Goal: Download file/media

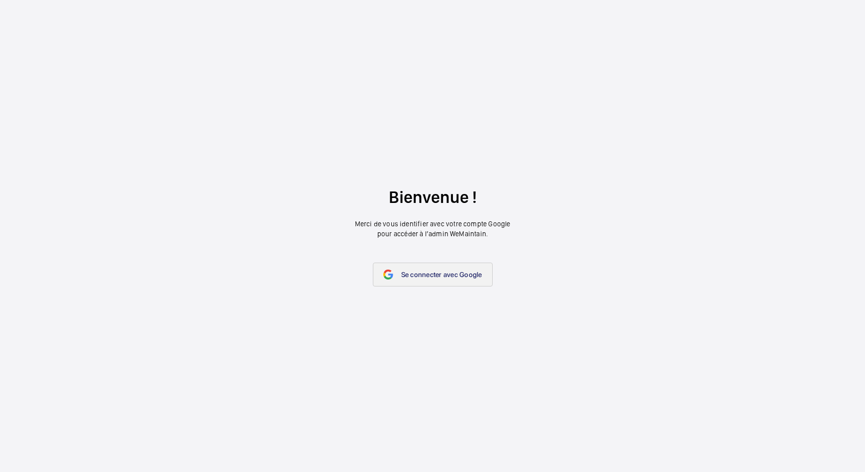
click at [410, 269] on link "Se connecter avec Google" at bounding box center [433, 274] width 120 height 24
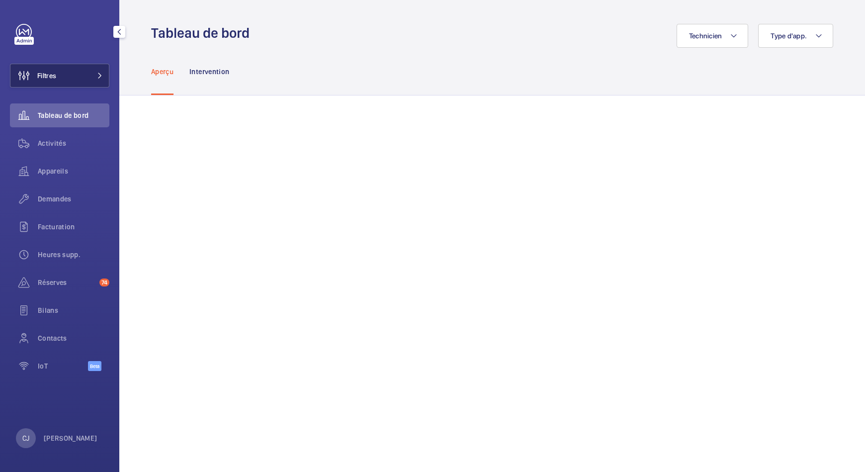
click at [80, 82] on button "Filtres" at bounding box center [59, 76] width 99 height 24
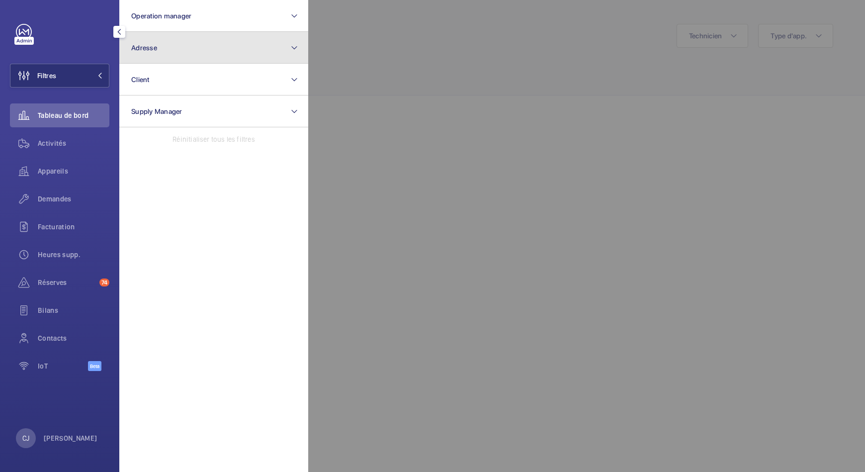
click at [166, 52] on button "Adresse" at bounding box center [213, 48] width 189 height 32
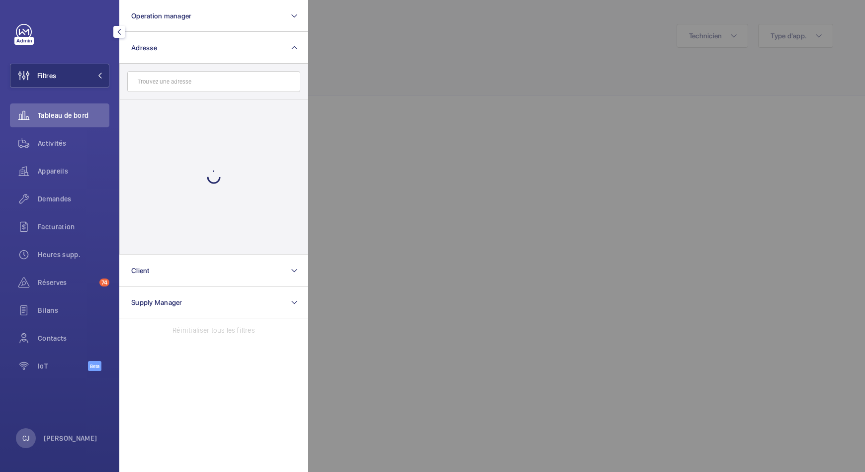
click at [189, 78] on input "text" at bounding box center [213, 81] width 173 height 21
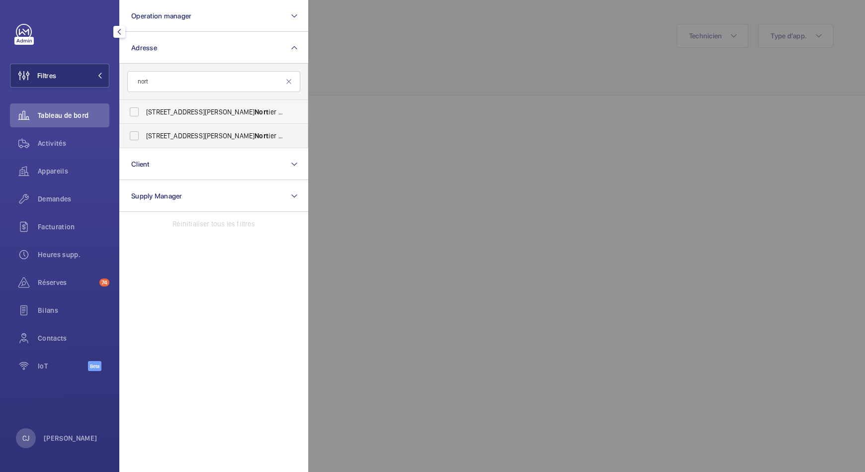
type input "nort"
click at [193, 112] on span "47 Rue Edouard Nort ier - 47 Rue Edouard Nort ier, 92200 NEUILLY-SUR-SEINE, NEU…" at bounding box center [214, 112] width 137 height 10
click at [144, 112] on input "47 Rue Edouard Nort ier - 47 Rue Edouard Nort ier, 92200 NEUILLY-SUR-SEINE, NEU…" at bounding box center [134, 112] width 20 height 20
checkbox input "true"
click at [55, 148] on span "Activités" at bounding box center [74, 143] width 72 height 10
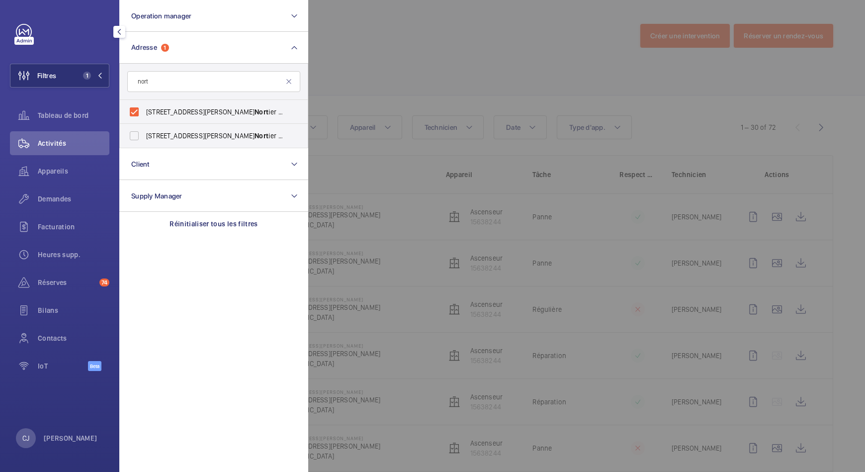
click at [548, 82] on div at bounding box center [740, 236] width 865 height 472
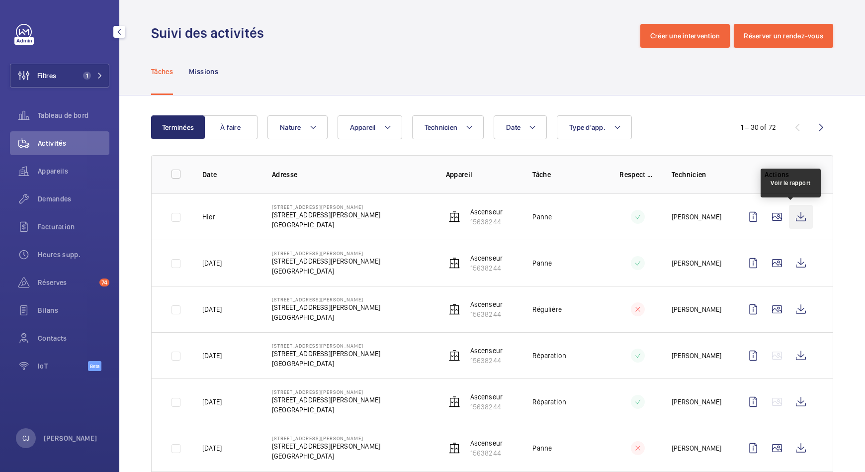
click at [797, 215] on wm-front-icon-button at bounding box center [801, 217] width 24 height 24
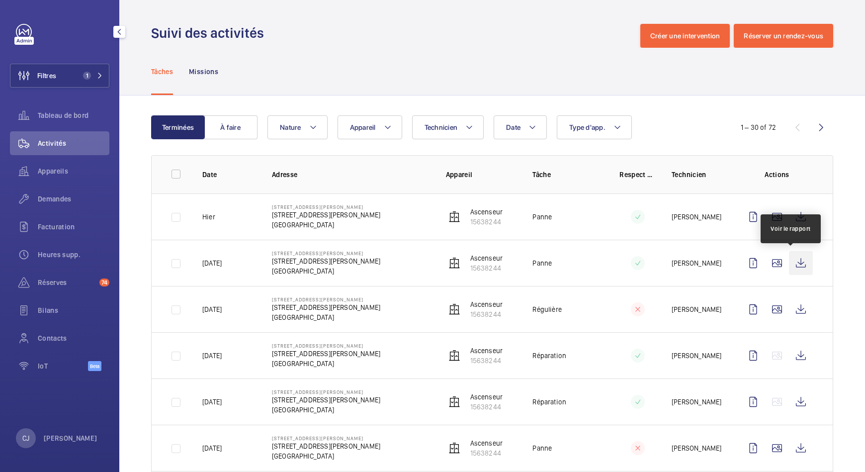
click at [793, 261] on wm-front-icon-button at bounding box center [801, 263] width 24 height 24
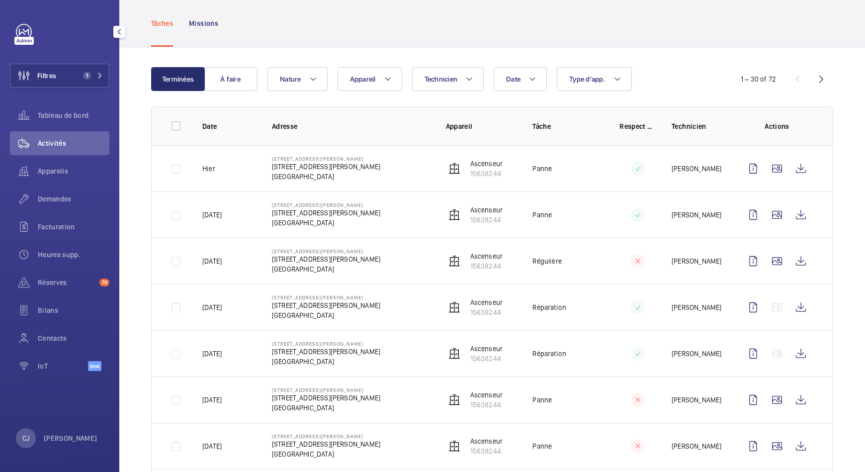
scroll to position [62, 0]
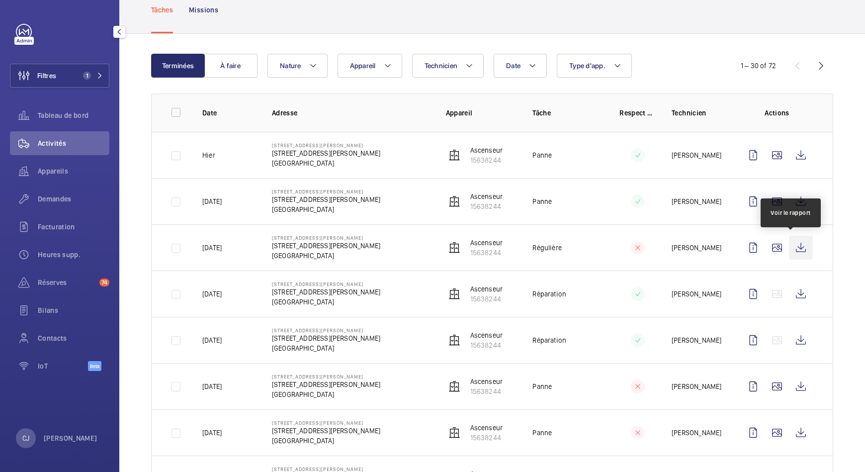
click at [795, 256] on wm-front-icon-button at bounding box center [801, 248] width 24 height 24
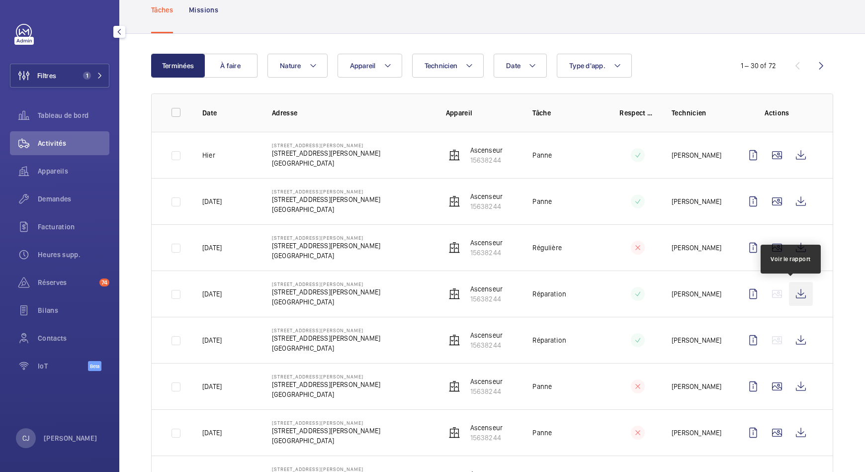
click at [790, 289] on wm-front-icon-button at bounding box center [801, 294] width 24 height 24
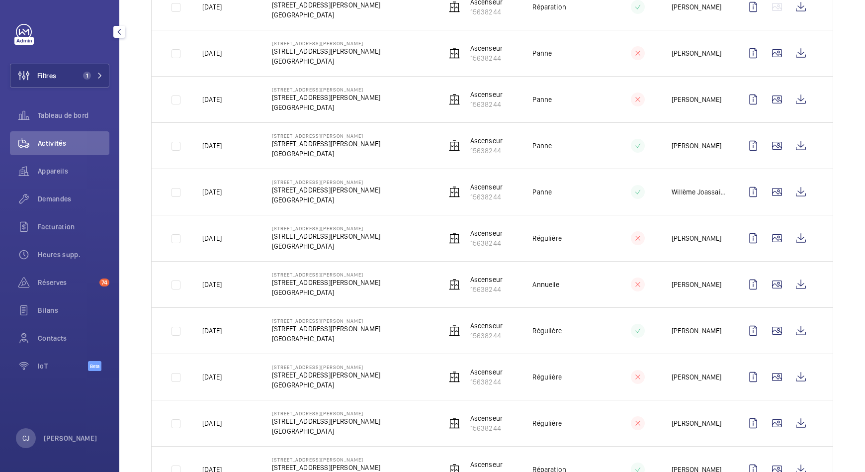
scroll to position [373, 0]
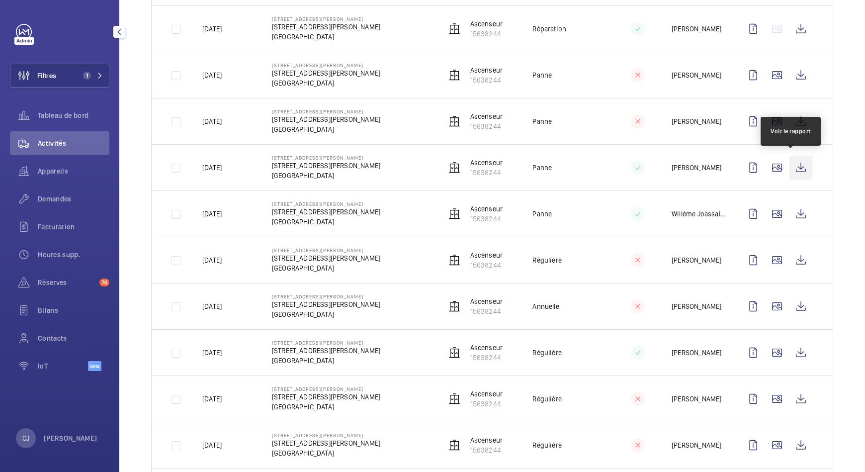
click at [797, 167] on wm-front-icon-button at bounding box center [801, 168] width 24 height 24
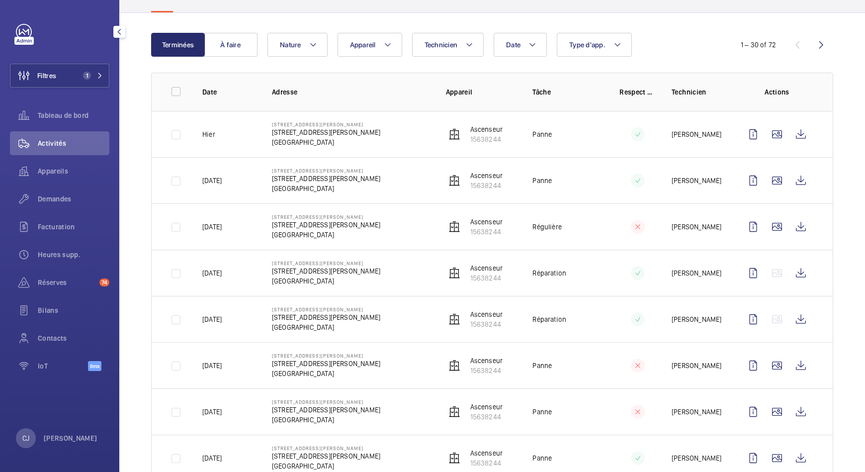
scroll to position [0, 0]
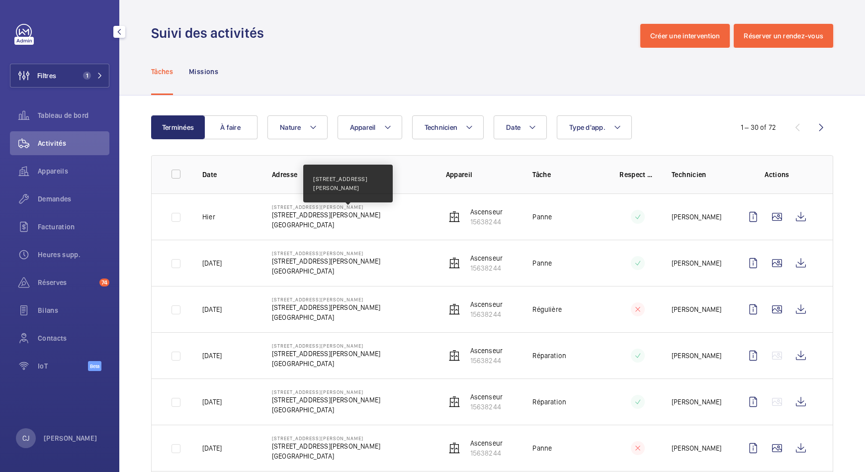
drag, startPoint x: 363, startPoint y: 229, endPoint x: 270, endPoint y: 217, distance: 94.2
click at [272, 217] on div "47 Rue Edouard Nortier 47 Rue Edouard Nortier, 92200 NEUILLY-SUR-SEINE 92200 NE…" at bounding box center [326, 217] width 108 height 26
copy div "47 Rue Edouard Nortier, 92200 NEUILLY-SUR-SEINE 92200 NEUILLY-SUR-SEINE"
drag, startPoint x: 505, startPoint y: 220, endPoint x: 465, endPoint y: 220, distance: 40.8
click at [465, 220] on td "Ascenseur 15638244" at bounding box center [473, 216] width 87 height 46
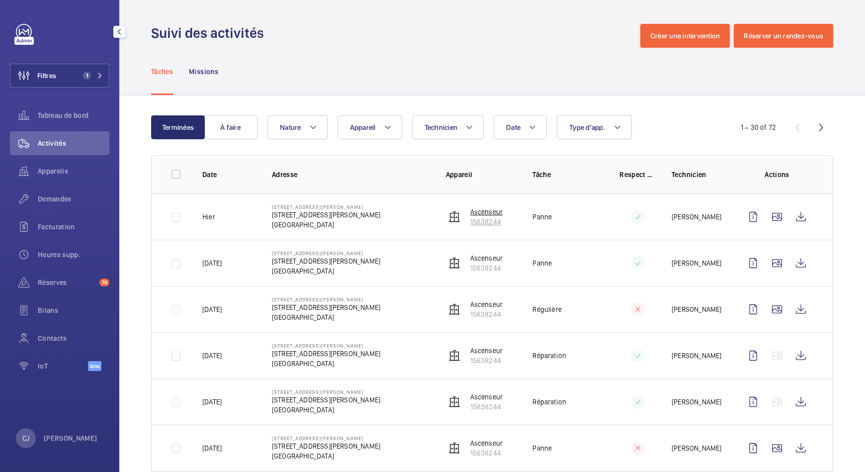
copy p "15638244"
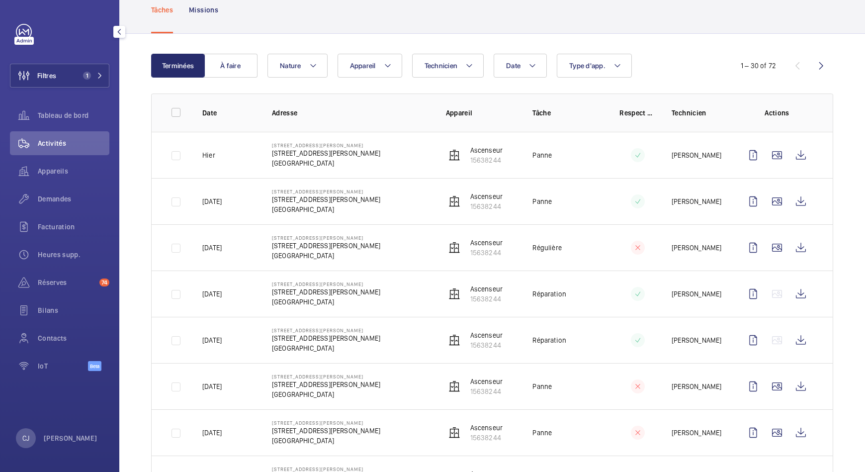
scroll to position [124, 0]
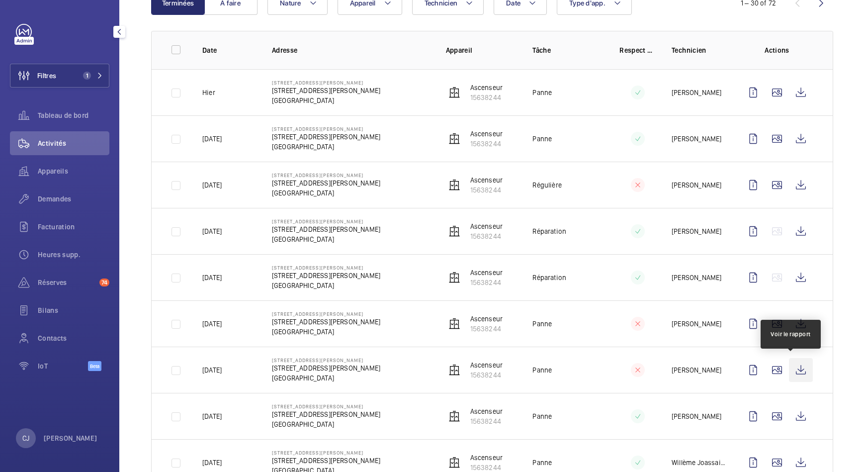
click at [793, 369] on wm-front-icon-button at bounding box center [801, 370] width 24 height 24
